Goal: Find specific page/section: Find specific page/section

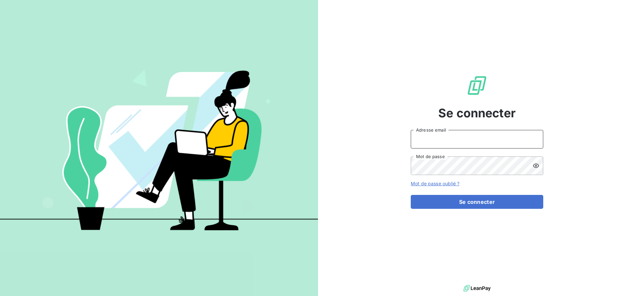
click at [459, 136] on input "Adresse email" at bounding box center [477, 139] width 133 height 19
click at [423, 142] on input "Adresse email" at bounding box center [477, 139] width 133 height 19
click at [425, 140] on input "Adresse email" at bounding box center [477, 139] width 133 height 19
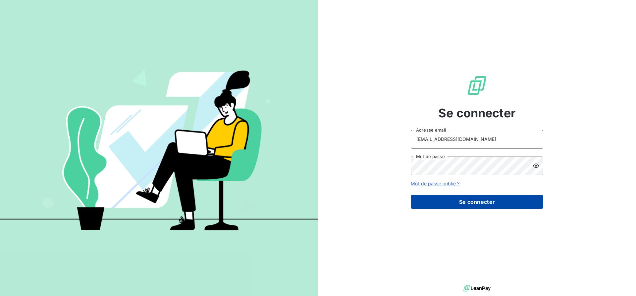
type input "[EMAIL_ADDRESS][DOMAIN_NAME]"
click at [463, 203] on button "Se connecter" at bounding box center [477, 202] width 133 height 14
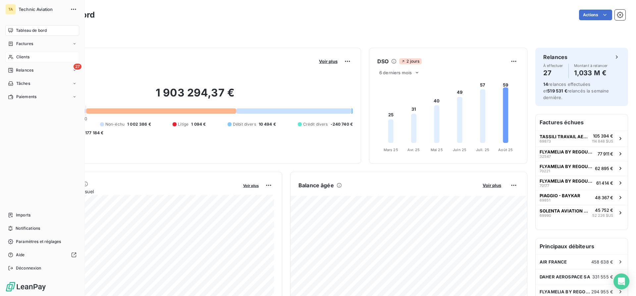
click at [13, 57] on icon at bounding box center [11, 56] width 6 height 5
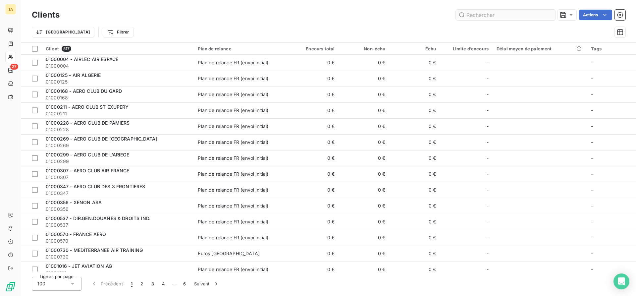
click at [485, 14] on input "text" at bounding box center [505, 15] width 99 height 11
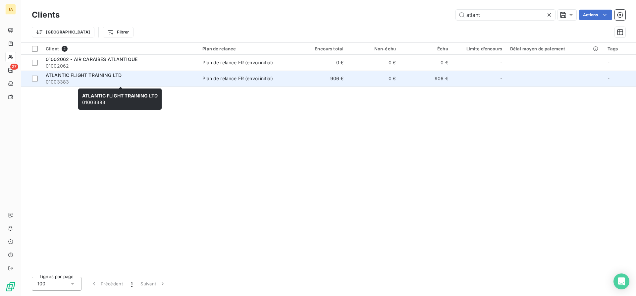
type input "atlant"
click at [94, 80] on span "01003383" at bounding box center [120, 82] width 149 height 7
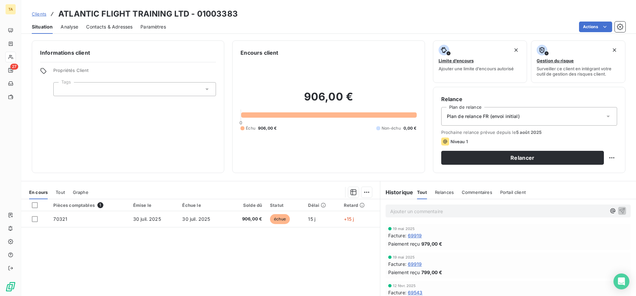
click at [439, 9] on div "Clients ATLANTIC FLIGHT TRAINING LTD - 01003383" at bounding box center [328, 14] width 615 height 12
click at [331, 13] on div "Clients ATLANTIC FLIGHT TRAINING LTD - 01003383" at bounding box center [328, 14] width 615 height 12
